Goal: Transaction & Acquisition: Purchase product/service

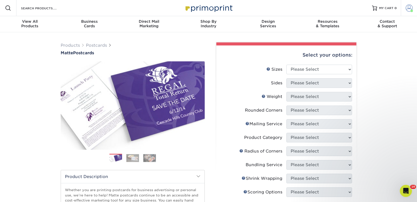
click at [411, 10] on span at bounding box center [412, 11] width 3 height 3
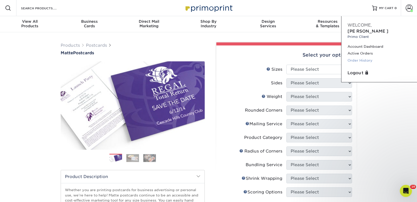
click at [368, 57] on link "Order History" at bounding box center [380, 60] width 64 height 7
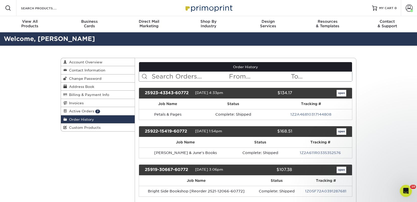
click at [203, 77] on input "text" at bounding box center [190, 77] width 78 height 10
type input "sammy's"
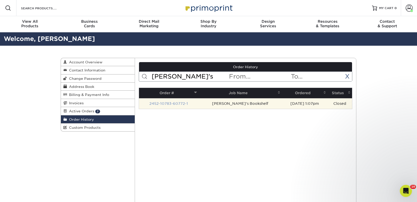
click at [180, 102] on link "2452-10783-60772-1" at bounding box center [169, 104] width 39 height 4
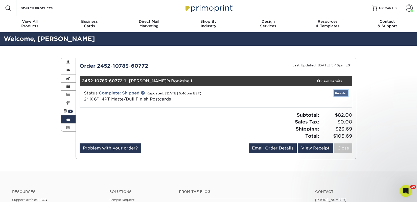
click at [341, 92] on link "Reorder" at bounding box center [341, 93] width 14 height 6
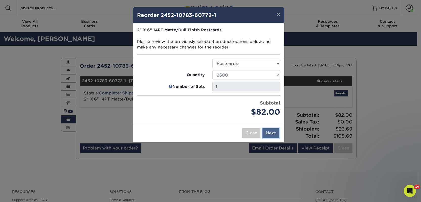
click at [270, 133] on button "Next" at bounding box center [271, 134] width 17 height 10
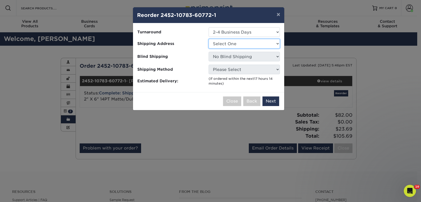
click at [240, 44] on select "Select One 2nd Floor Convention Center A Good Book Bookbug" at bounding box center [244, 44] width 71 height 10
select select "263125"
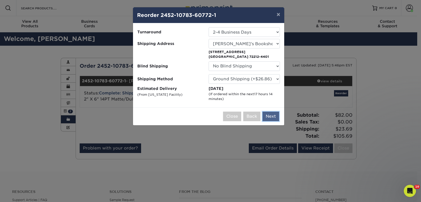
click at [272, 119] on button "Next" at bounding box center [271, 117] width 17 height 10
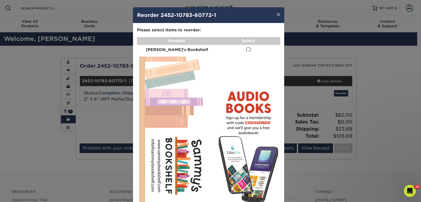
click at [246, 49] on span at bounding box center [248, 49] width 4 height 5
click at [0, 0] on input "checkbox" at bounding box center [0, 0] width 0 height 0
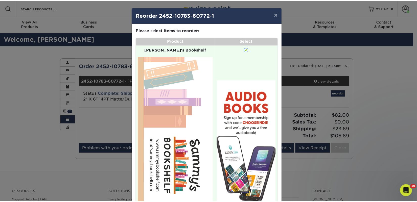
scroll to position [87, 0]
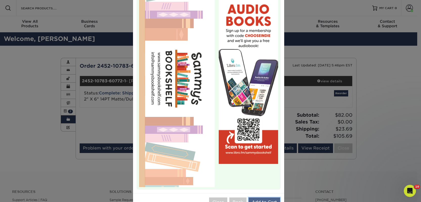
click at [256, 198] on button "Add to Cart" at bounding box center [265, 203] width 32 height 10
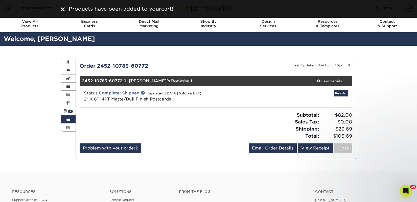
click at [164, 5] on div "Products have been added to your cart !" at bounding box center [212, 9] width 290 height 8
click at [165, 7] on u "cart" at bounding box center [166, 9] width 11 height 6
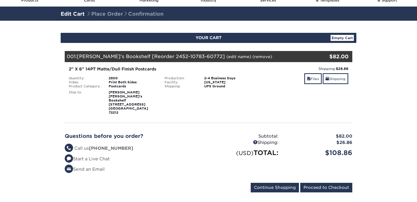
scroll to position [108, 0]
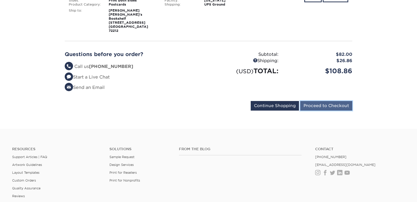
click at [312, 101] on input "Proceed to Checkout" at bounding box center [327, 106] width 52 height 10
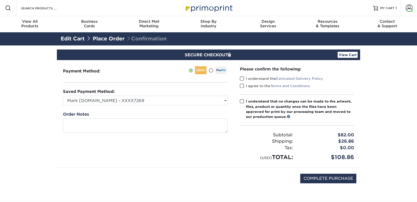
click at [267, 79] on label "I understand the Estimated Delivery Policy" at bounding box center [281, 78] width 83 height 5
click at [0, 0] on input "I understand the Estimated Delivery Policy" at bounding box center [0, 0] width 0 height 0
click at [262, 86] on label "I agree to the Terms and Conditions" at bounding box center [275, 85] width 70 height 5
click at [0, 0] on input "I agree to the Terms and Conditions" at bounding box center [0, 0] width 0 height 0
click at [262, 109] on div "I understand that no changes can be made to the artwork, files, product or quan…" at bounding box center [300, 109] width 108 height 21
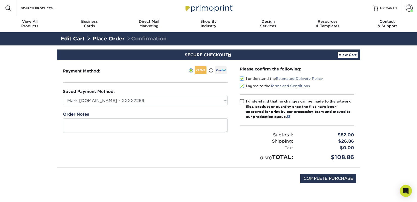
click at [0, 0] on input "I understand that no changes can be made to the artwork, files, product or quan…" at bounding box center [0, 0] width 0 height 0
click at [317, 178] on input "COMPLETE PURCHASE" at bounding box center [329, 179] width 56 height 10
type input "PROCESSING, PLEASE WAIT..."
